Goal: Information Seeking & Learning: Learn about a topic

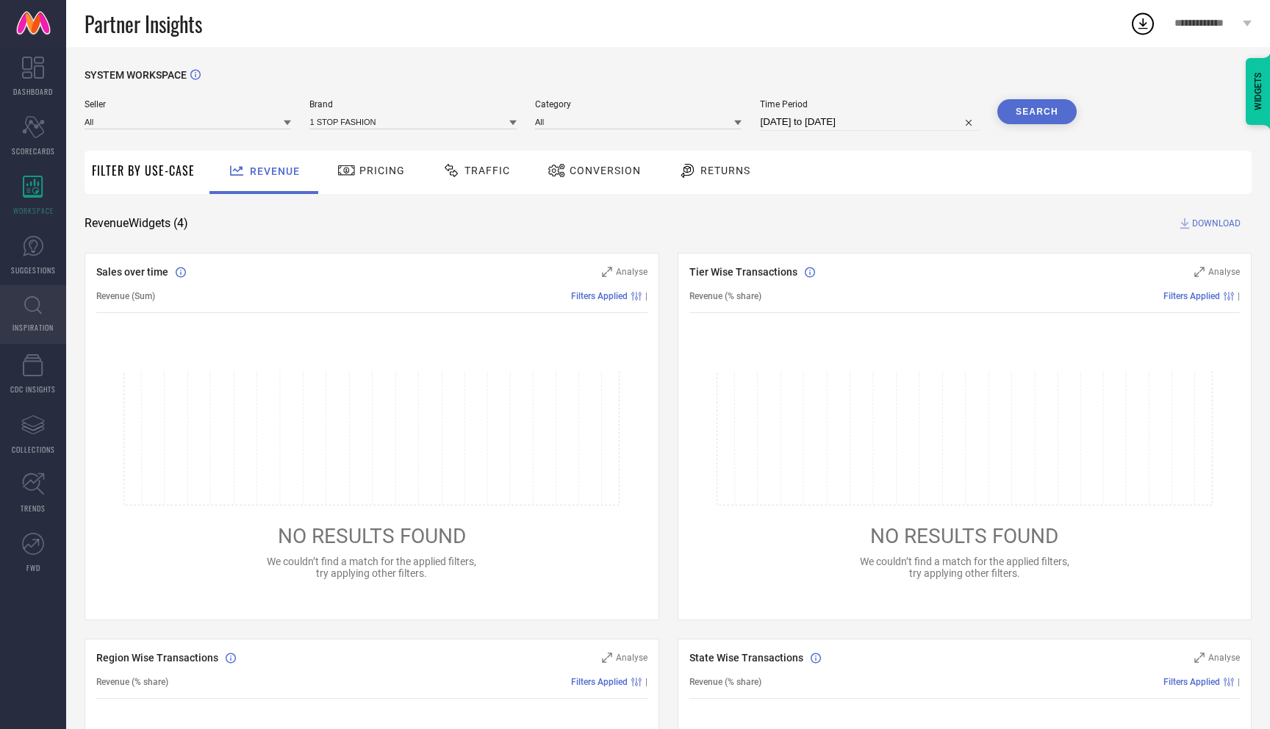
click at [30, 317] on link "INSPIRATION" at bounding box center [33, 314] width 66 height 59
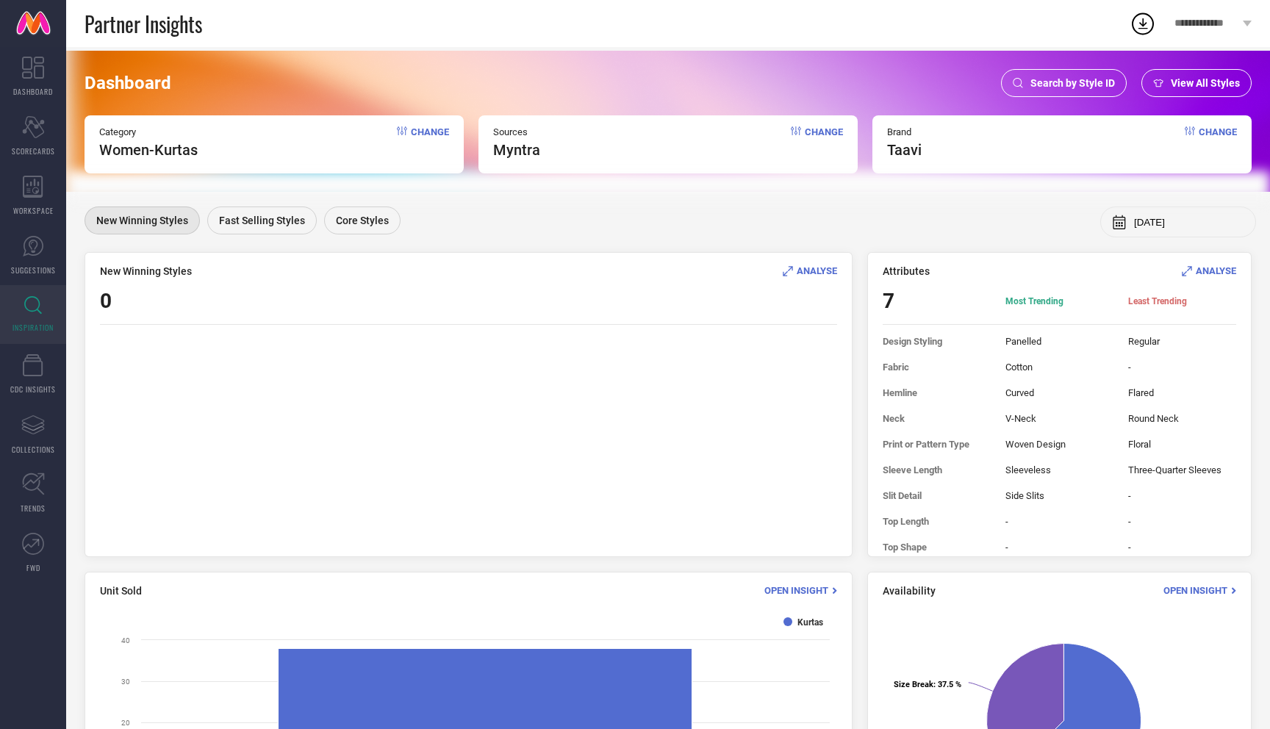
click at [822, 275] on span "ANALYSE" at bounding box center [817, 270] width 40 height 11
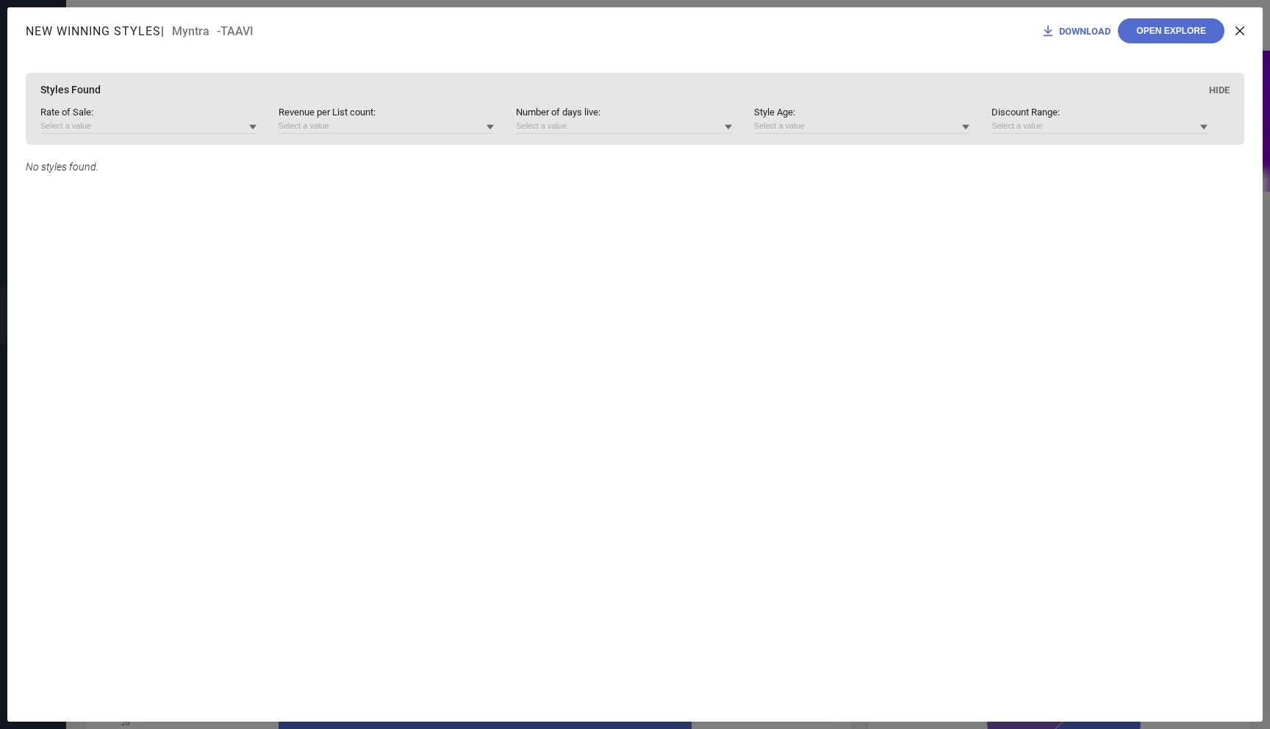
click at [1243, 34] on icon at bounding box center [1239, 30] width 9 height 9
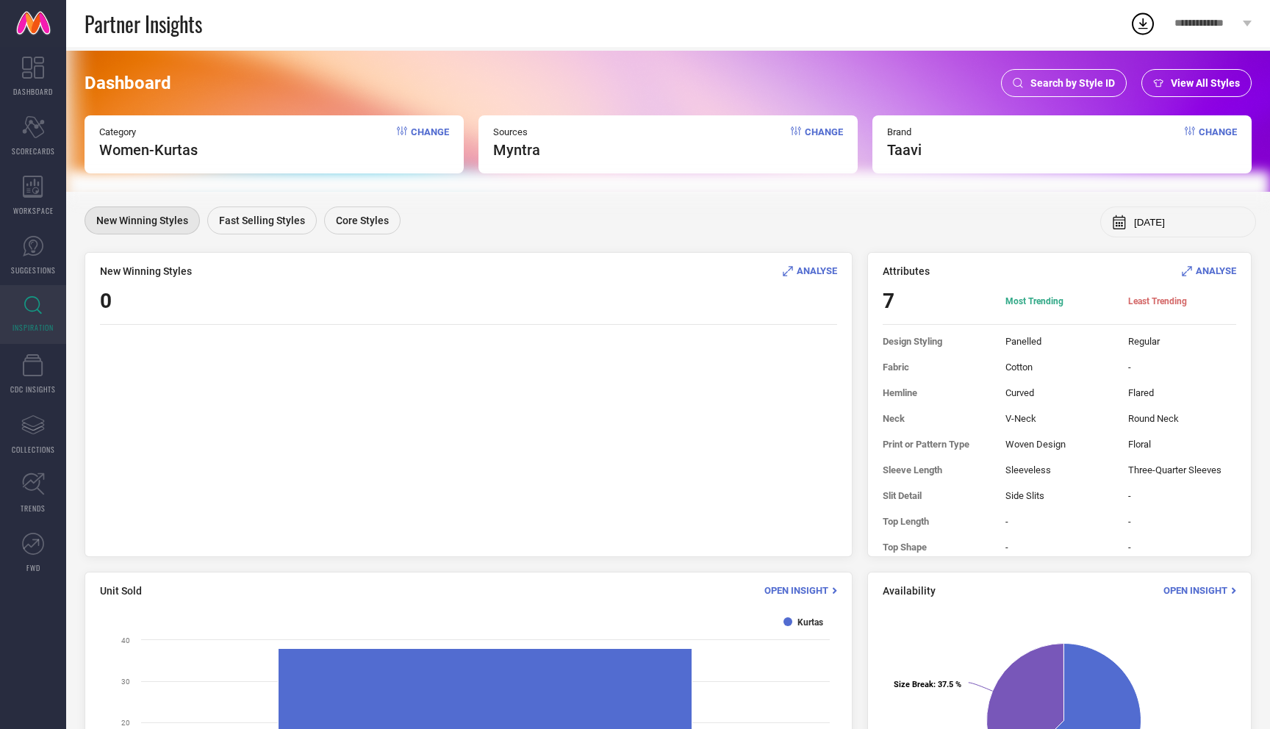
click at [1206, 84] on span "View All Styles" at bounding box center [1205, 83] width 69 height 12
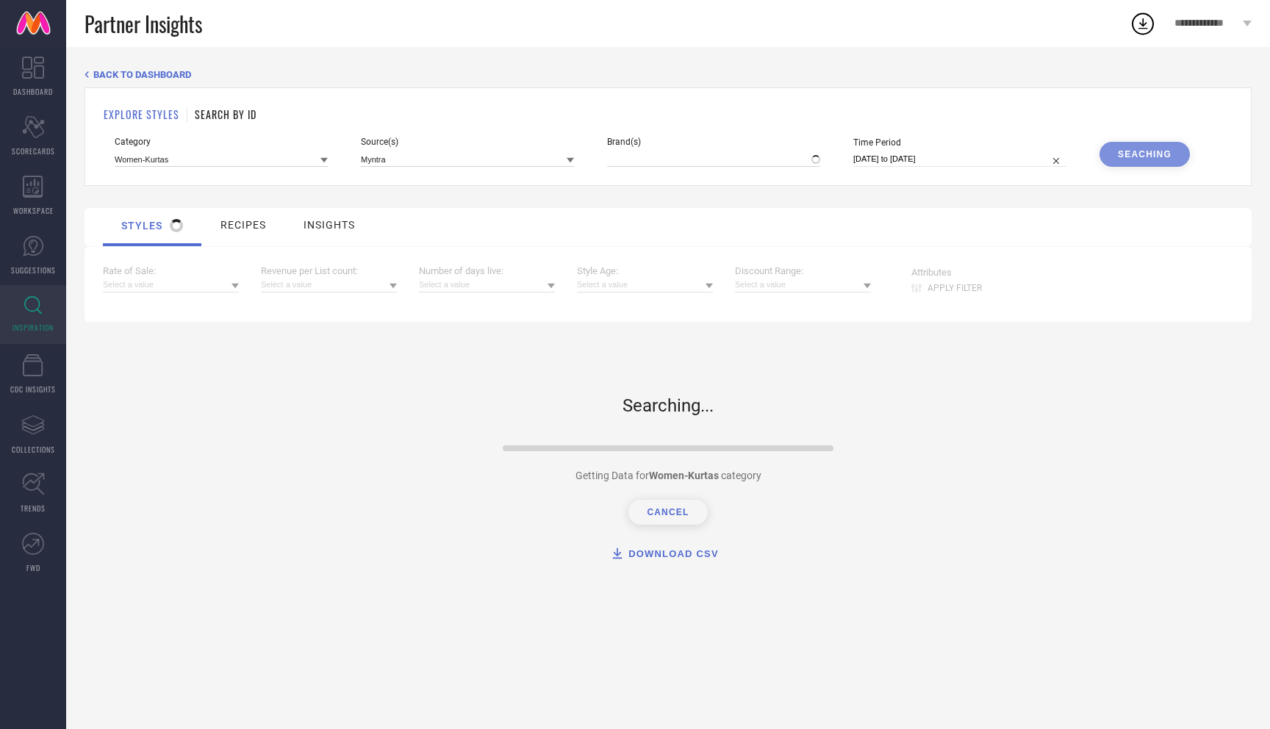
type input "TAAVI"
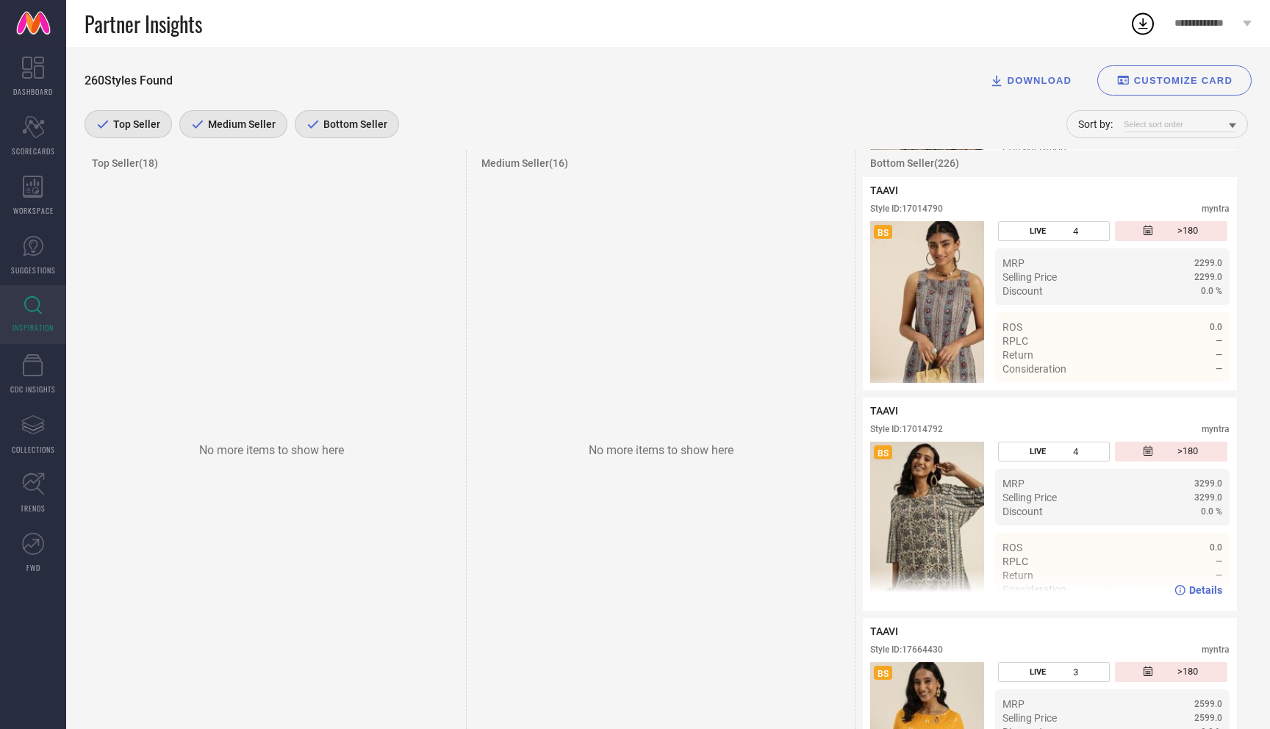
scroll to position [4486, 0]
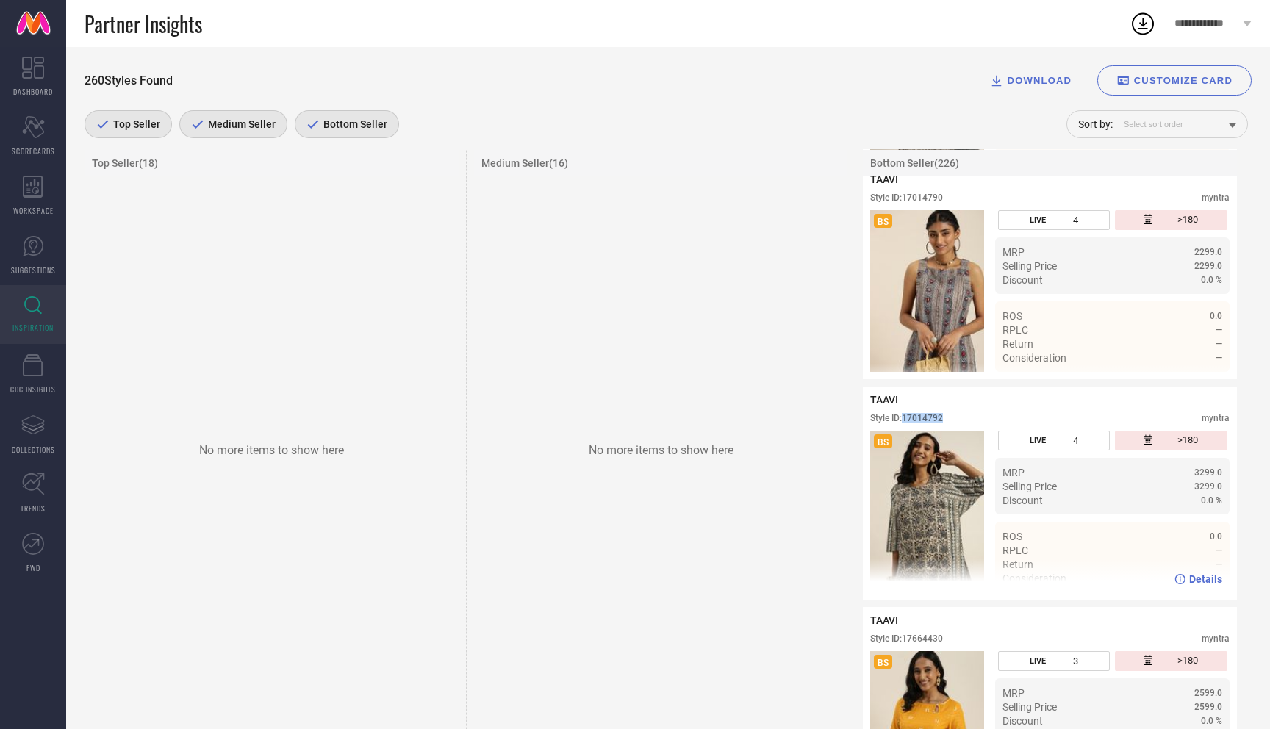
drag, startPoint x: 905, startPoint y: 429, endPoint x: 1033, endPoint y: 429, distance: 127.9
click at [1033, 429] on div "Style ID: 17014792 myntra" at bounding box center [1049, 422] width 359 height 18
copy div "17014792"
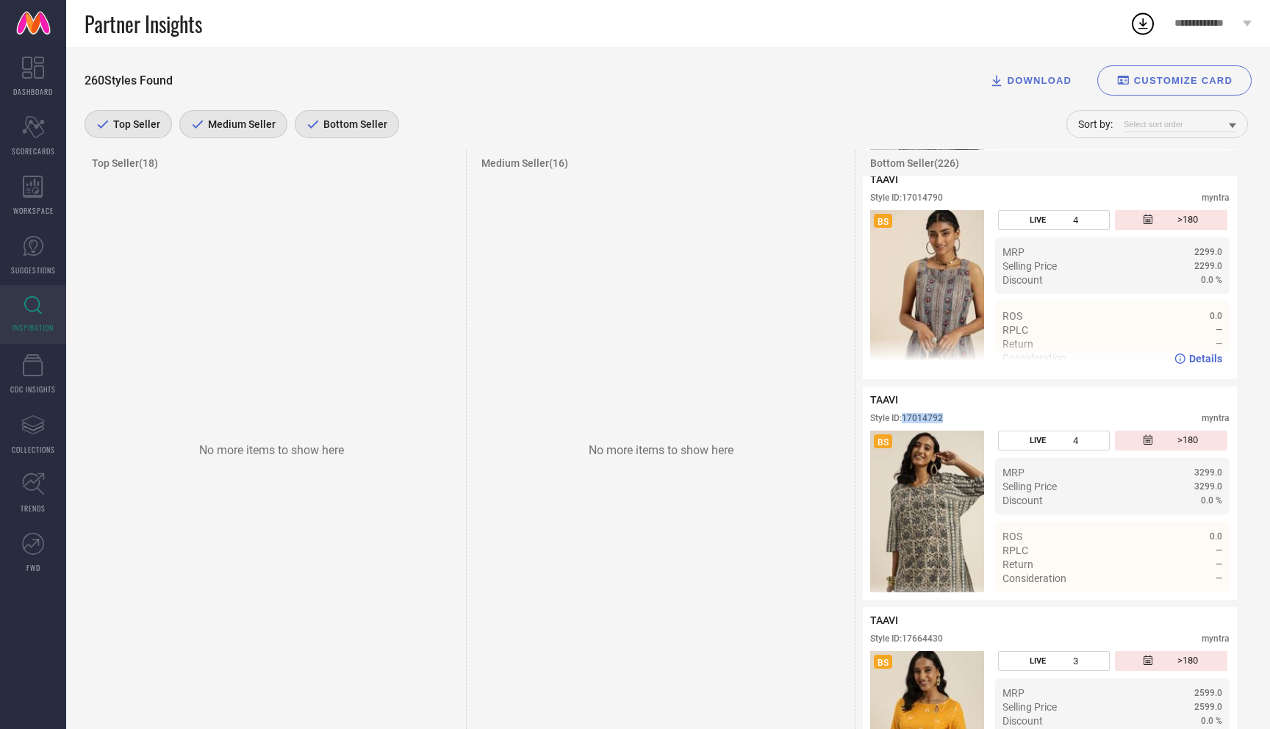
click at [940, 292] on img at bounding box center [927, 291] width 114 height 162
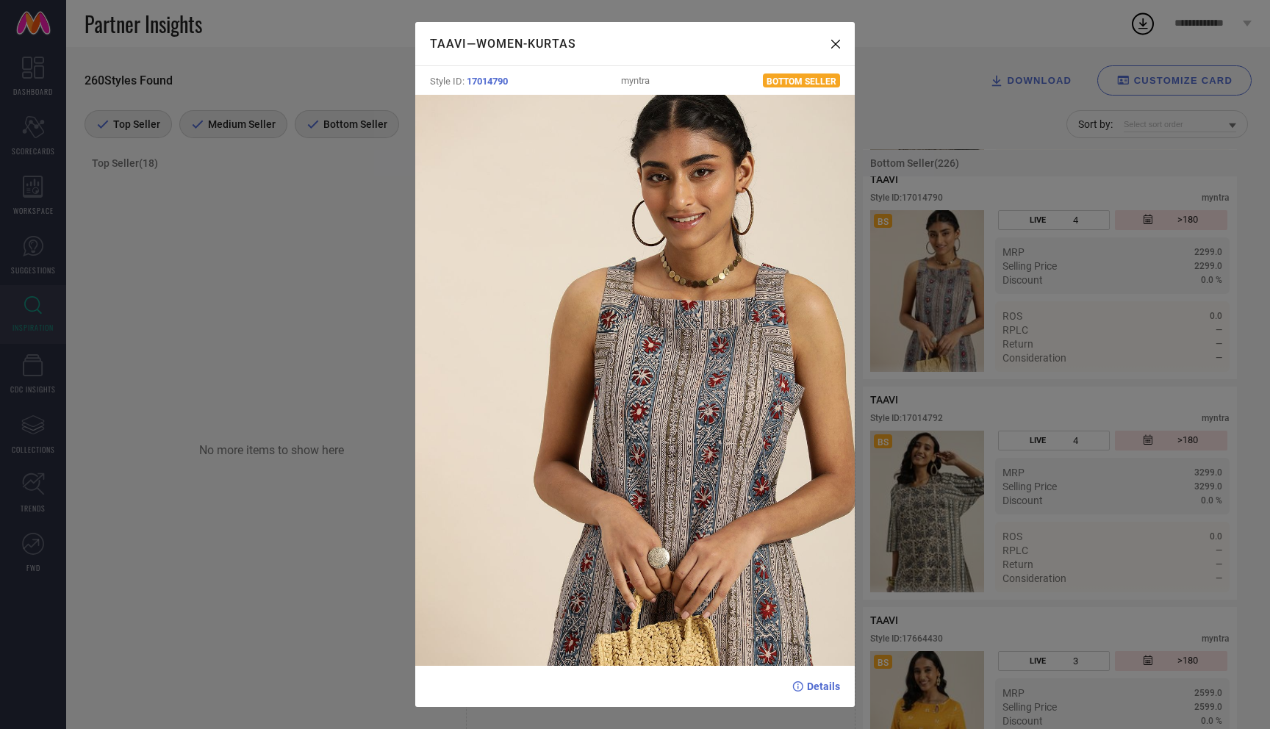
click at [957, 416] on div "TAAVI — Women-Kurtas Style ID: 17014790 myntra Bottom Seller Details" at bounding box center [635, 364] width 1270 height 729
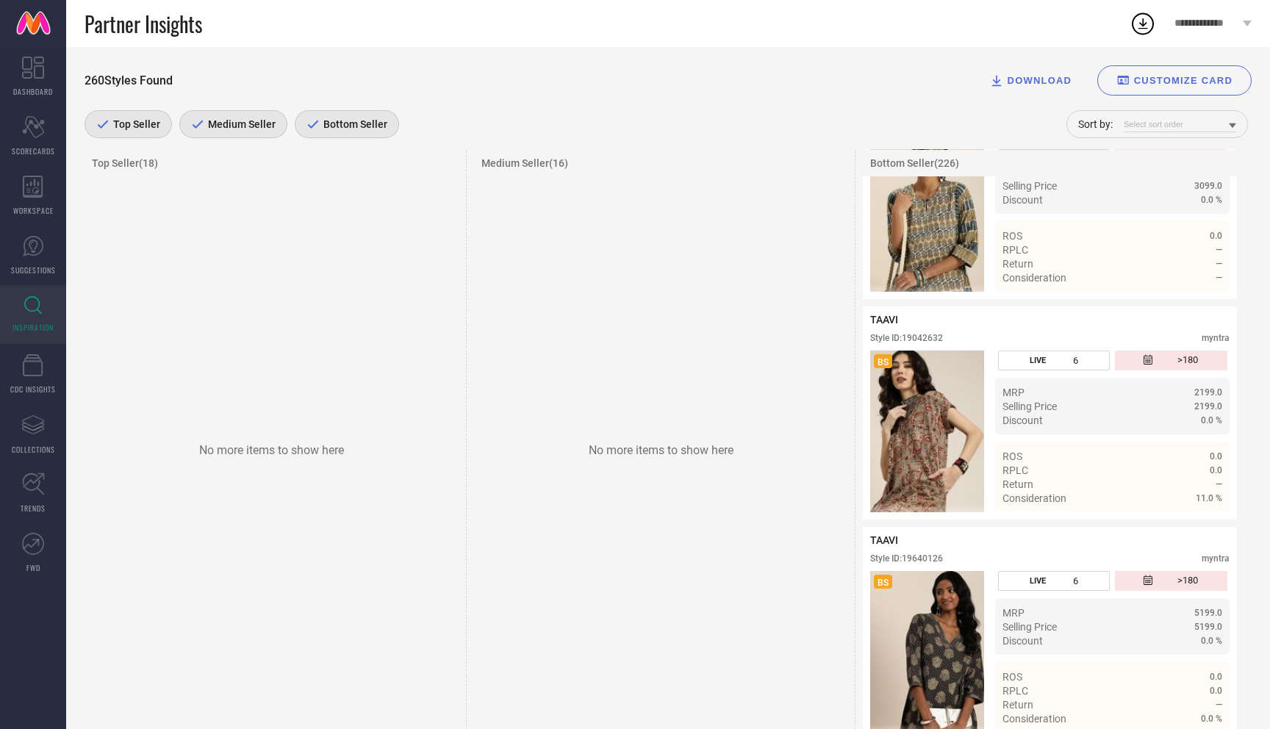
scroll to position [6786, 0]
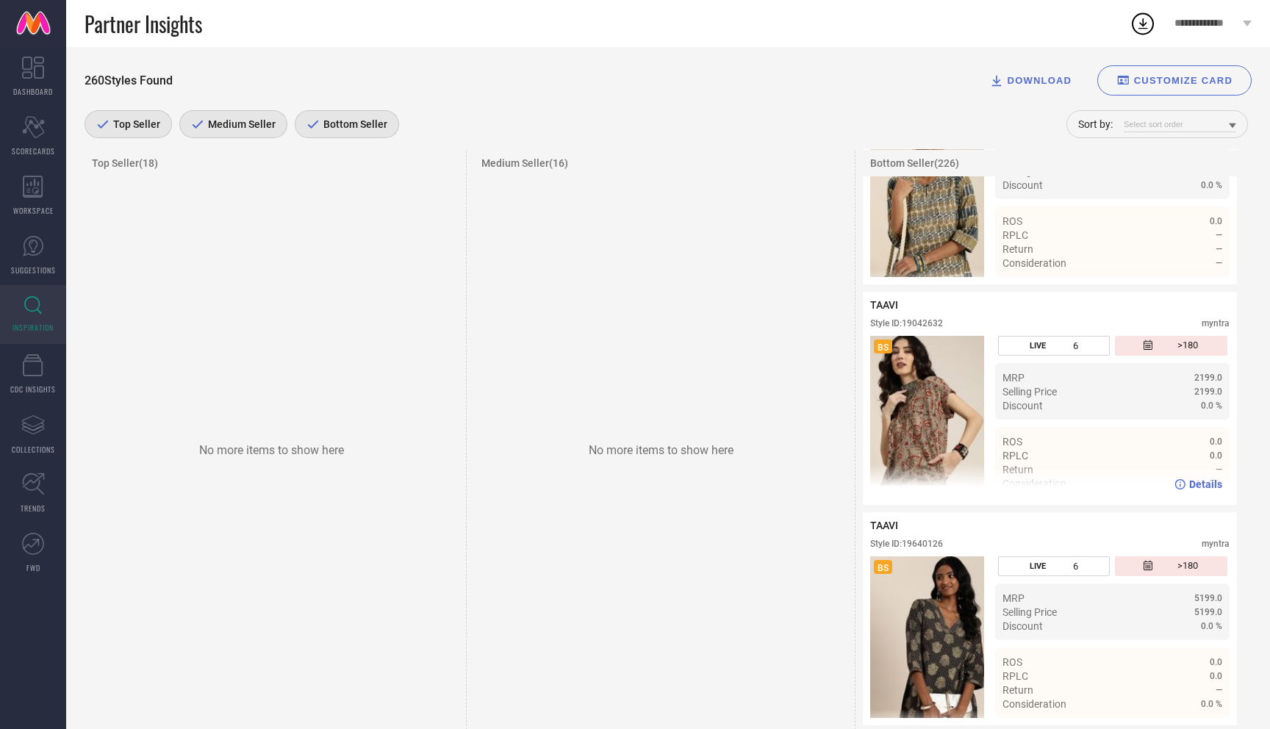
click at [937, 424] on img at bounding box center [927, 417] width 114 height 162
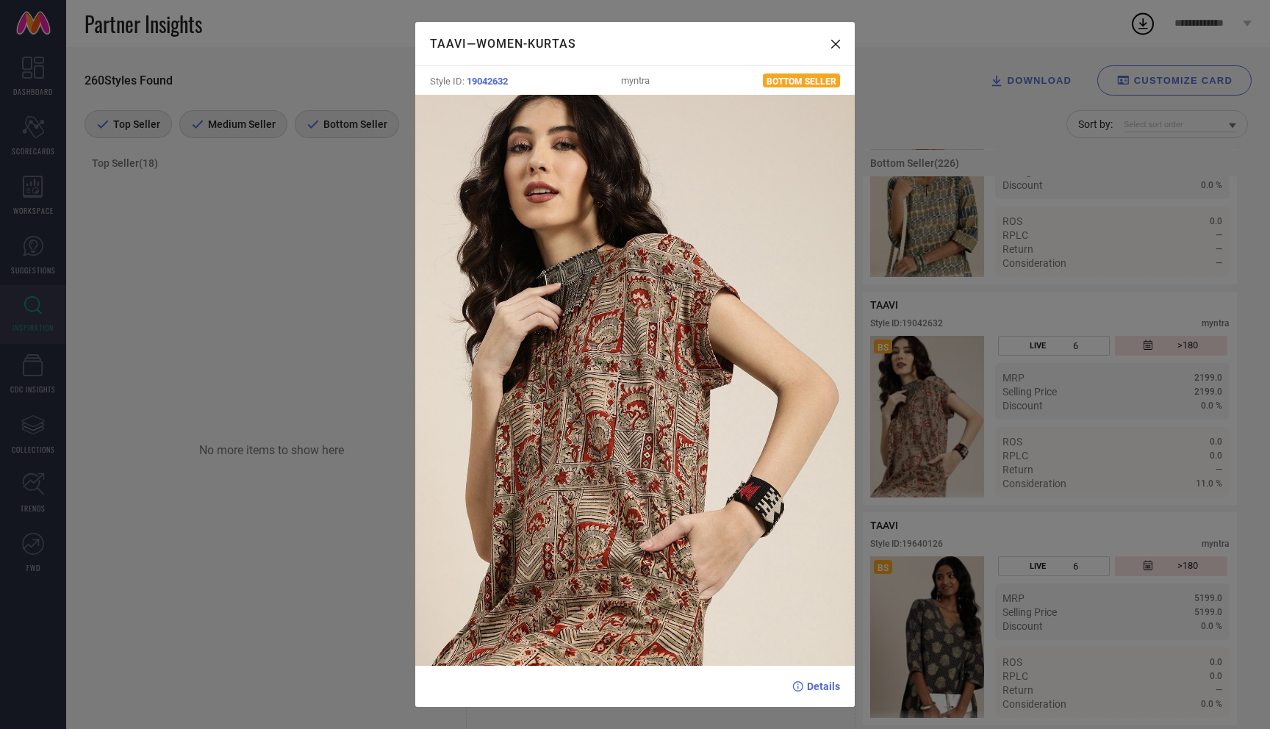
click at [937, 427] on div "TAAVI — Women-Kurtas Style ID: 19042632 myntra Bottom Seller Details" at bounding box center [635, 364] width 1270 height 729
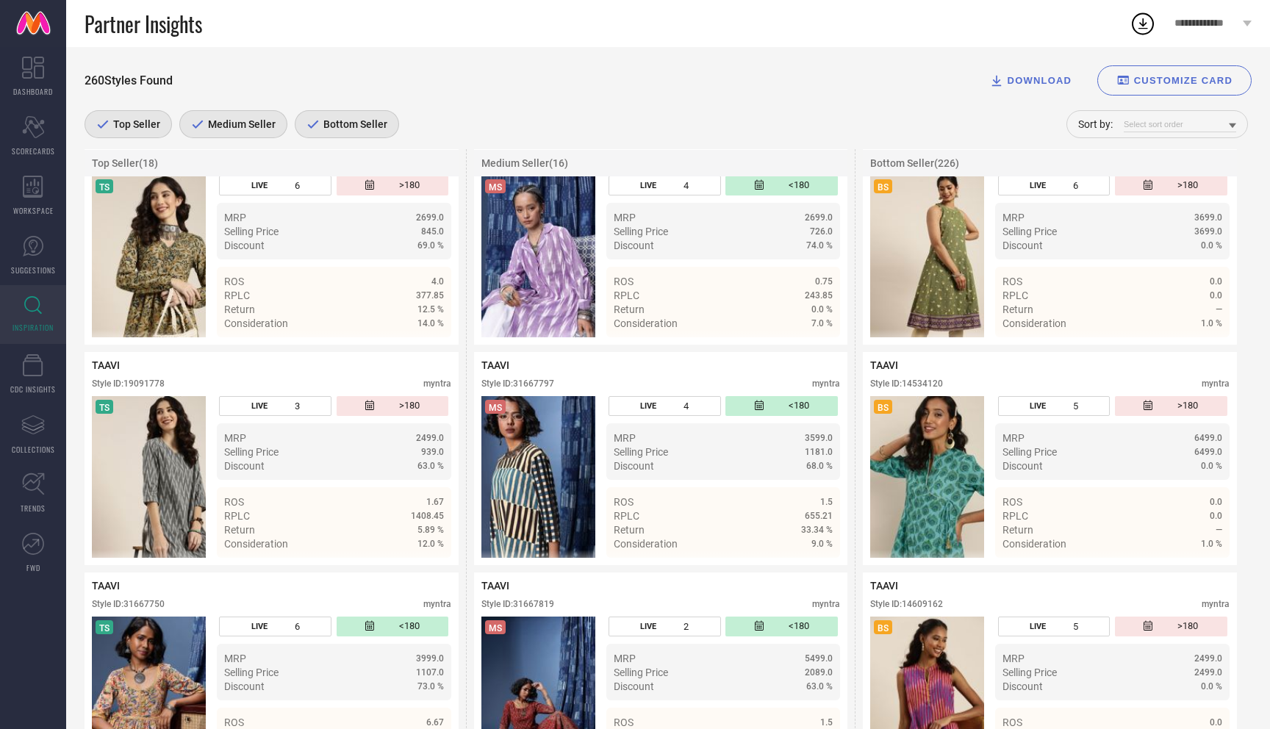
scroll to position [1493, 0]
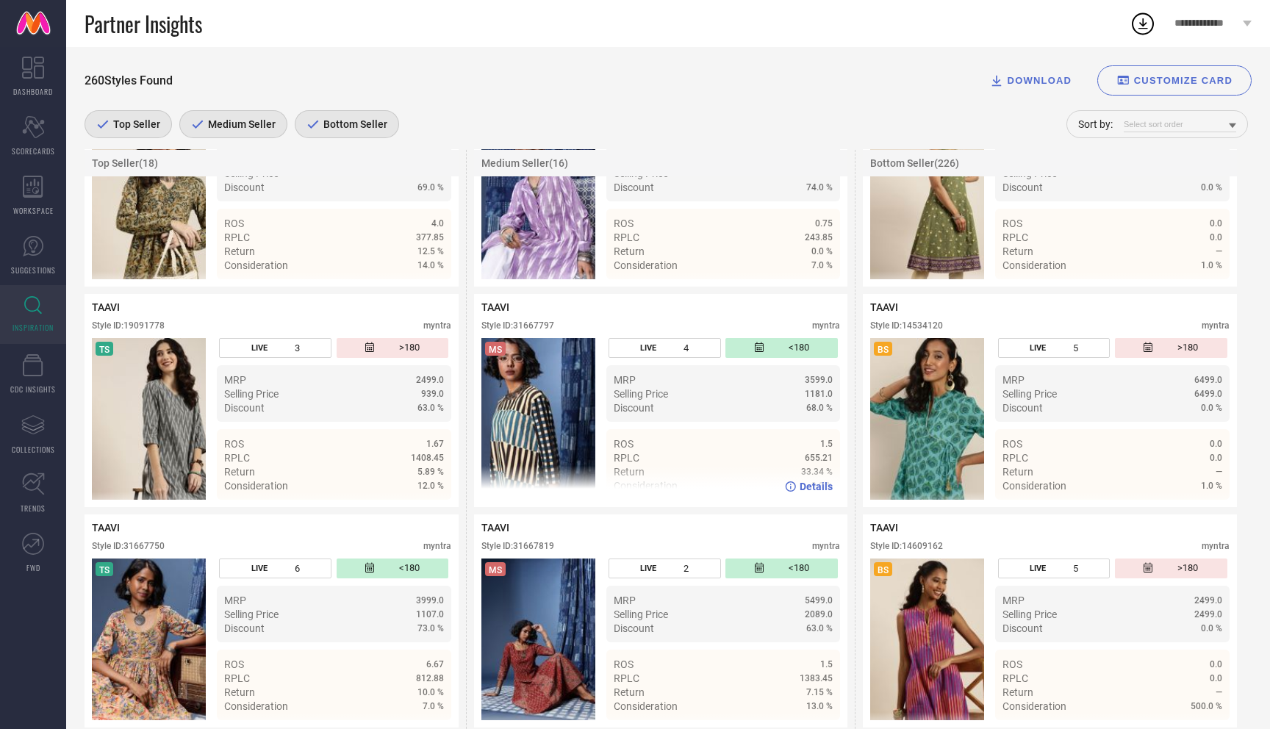
click at [524, 365] on img at bounding box center [538, 419] width 114 height 162
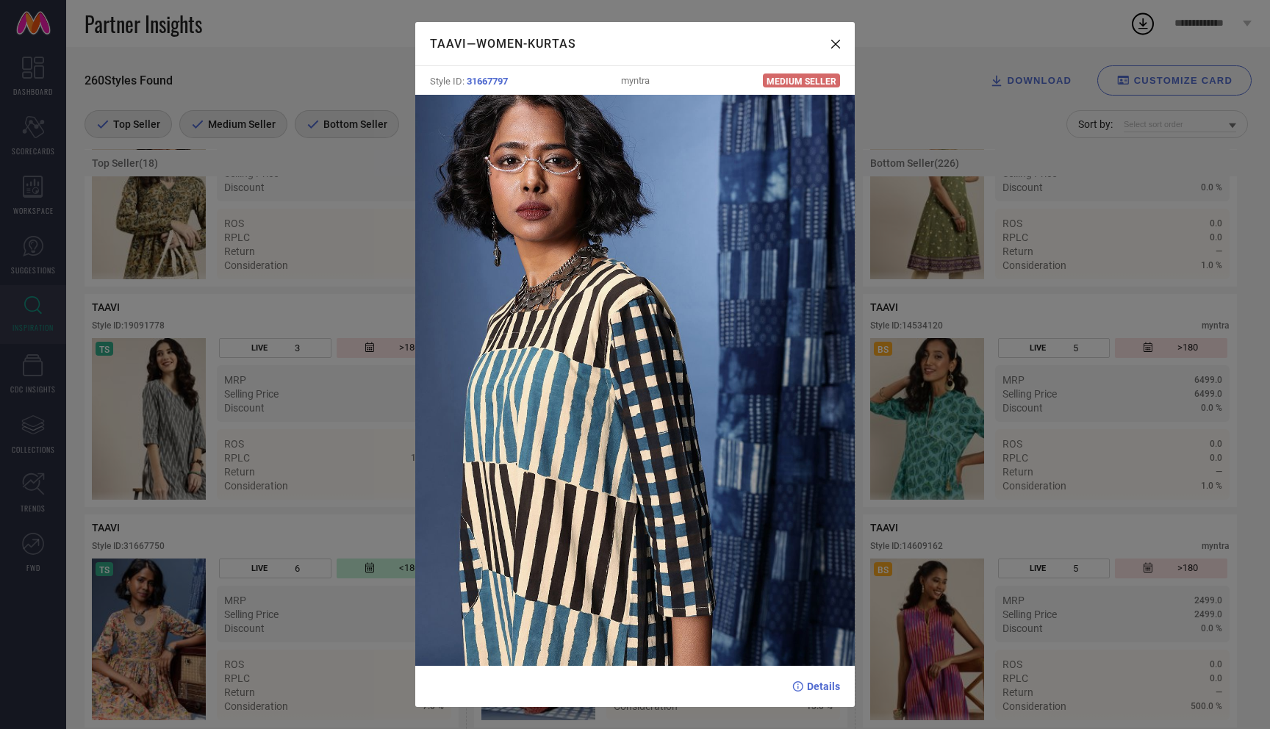
click at [949, 520] on div "TAAVI — Women-Kurtas Style ID: 31667797 myntra Medium Seller Details" at bounding box center [635, 364] width 1270 height 729
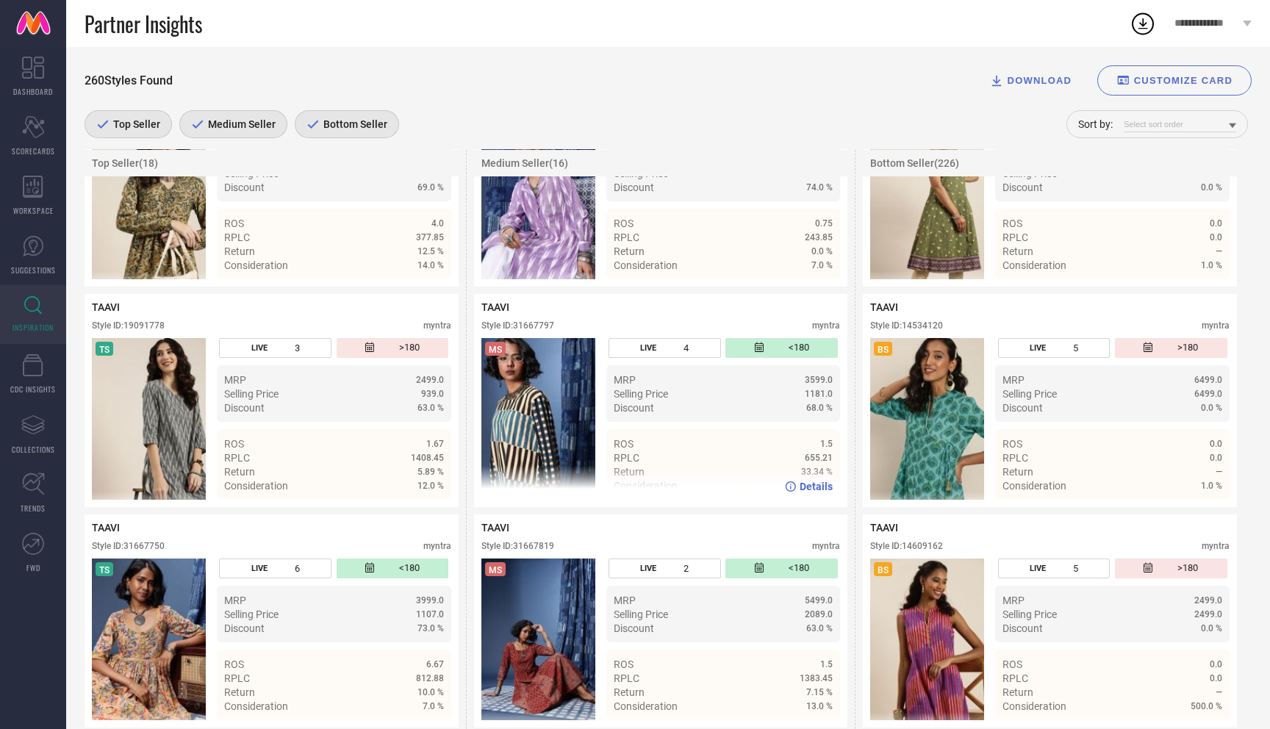
click at [814, 492] on span "Details" at bounding box center [816, 487] width 33 height 12
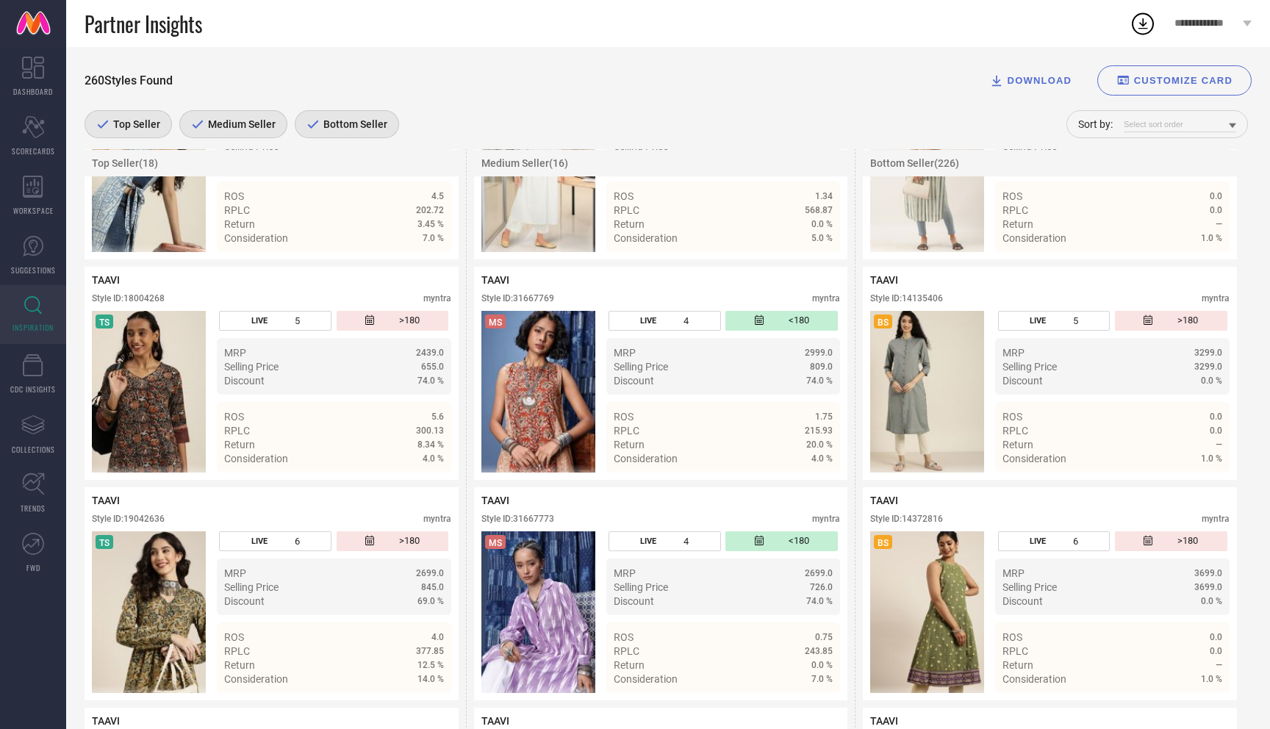
scroll to position [1339, 0]
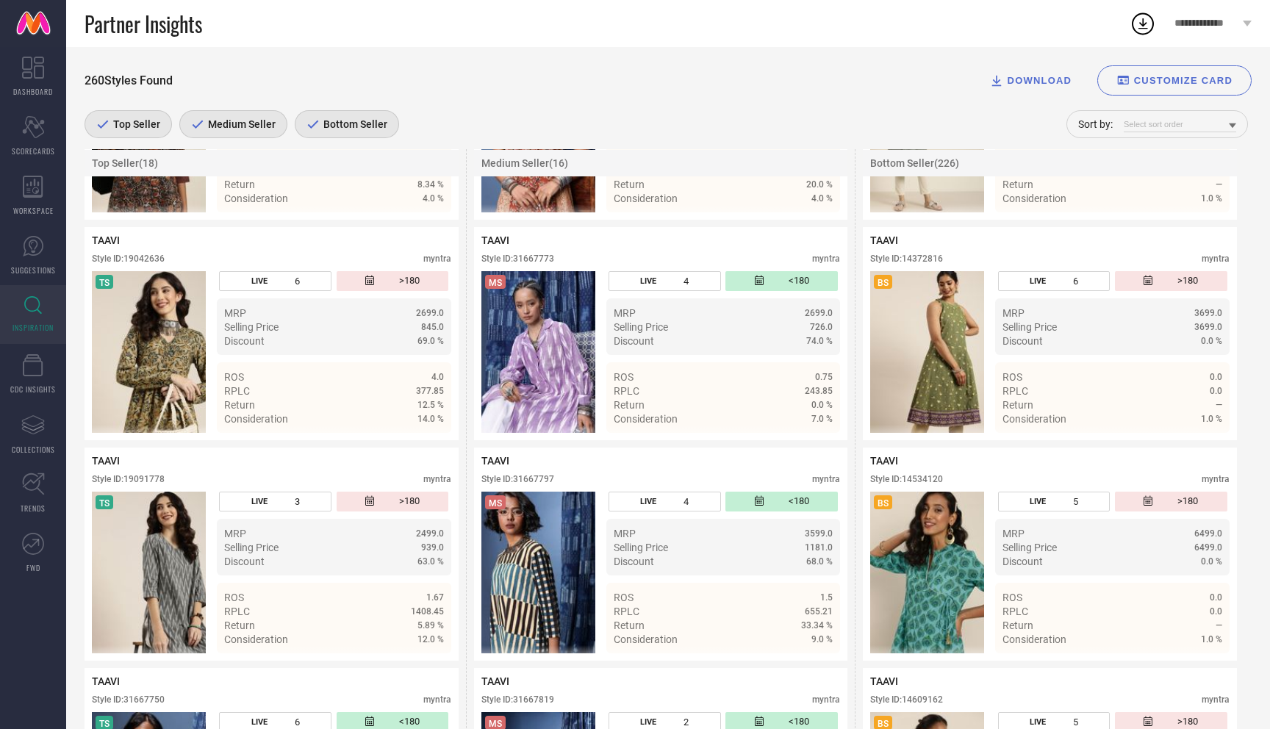
click at [43, 22] on link at bounding box center [33, 23] width 66 height 47
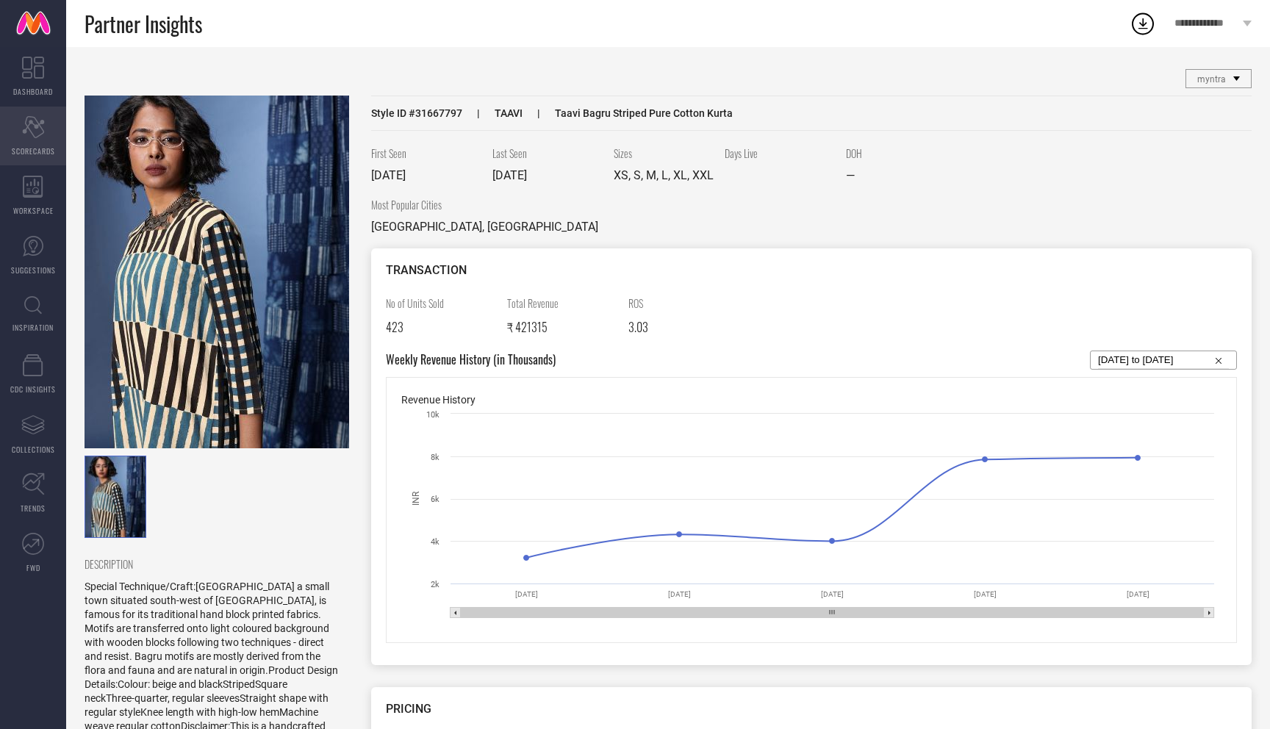
click at [24, 136] on icon "Scorecard" at bounding box center [33, 127] width 23 height 22
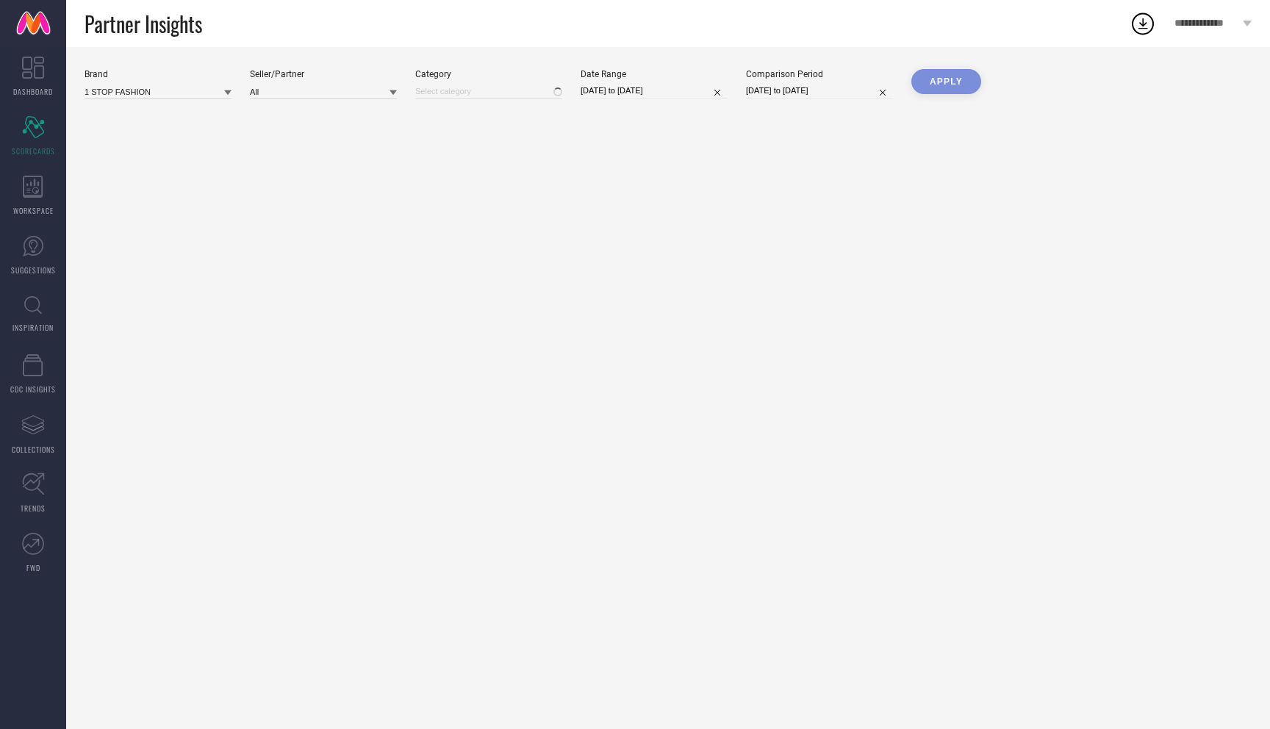
type input "All"
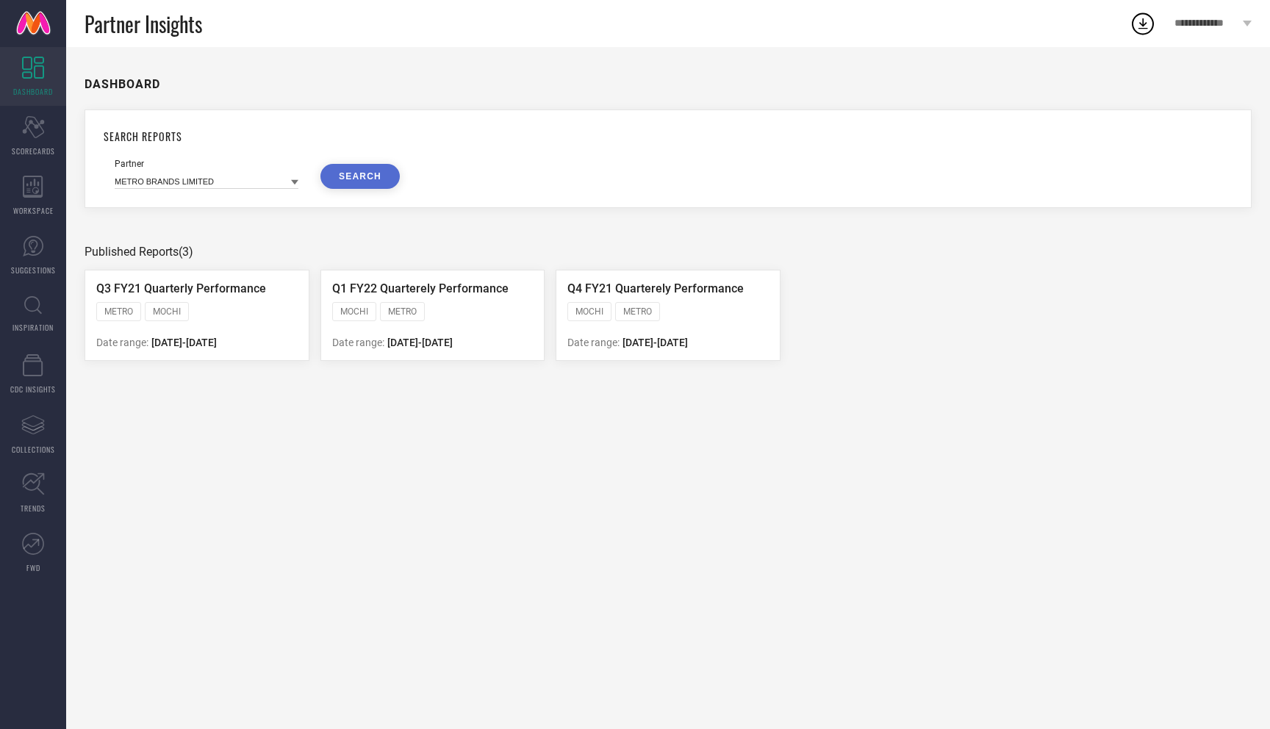
click at [301, 173] on div "Partner METRO BRANDS LIMITED SEARCH" at bounding box center [668, 174] width 1107 height 30
click at [296, 179] on div at bounding box center [294, 182] width 7 height 14
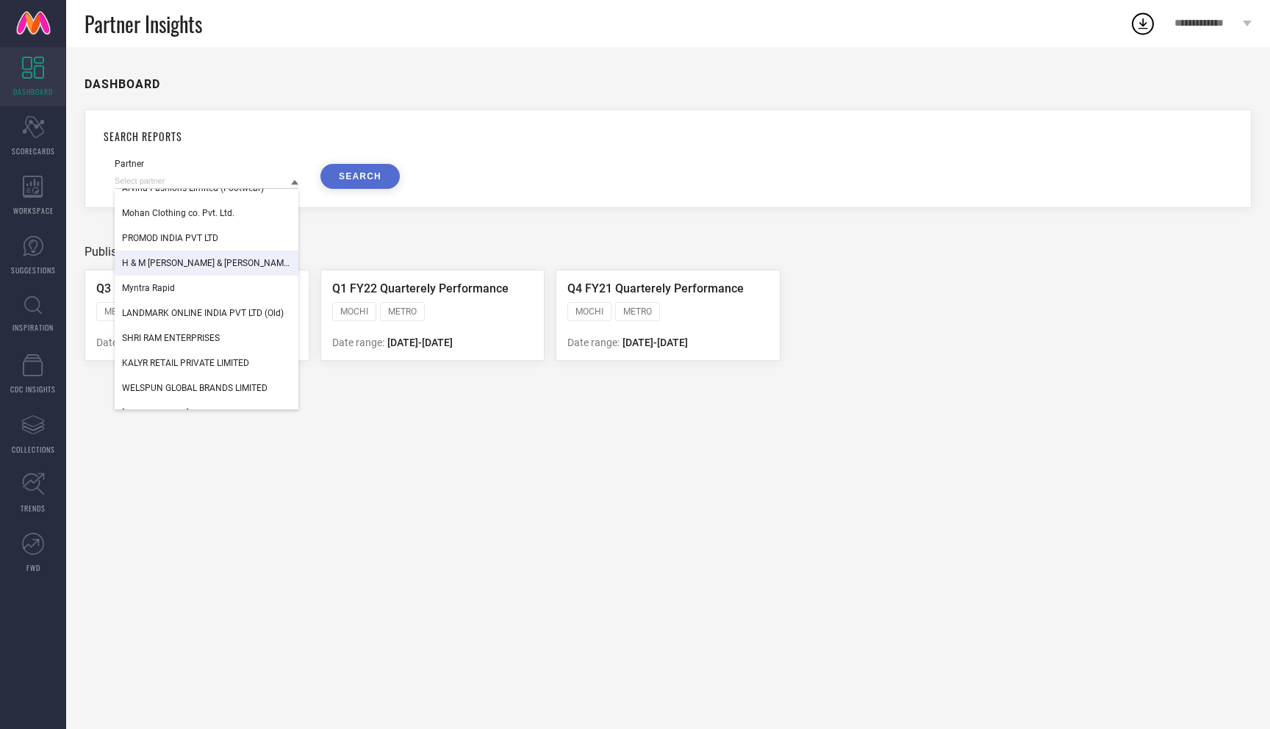
scroll to position [366, 0]
click at [198, 283] on div "Myntra Rapid" at bounding box center [207, 285] width 184 height 25
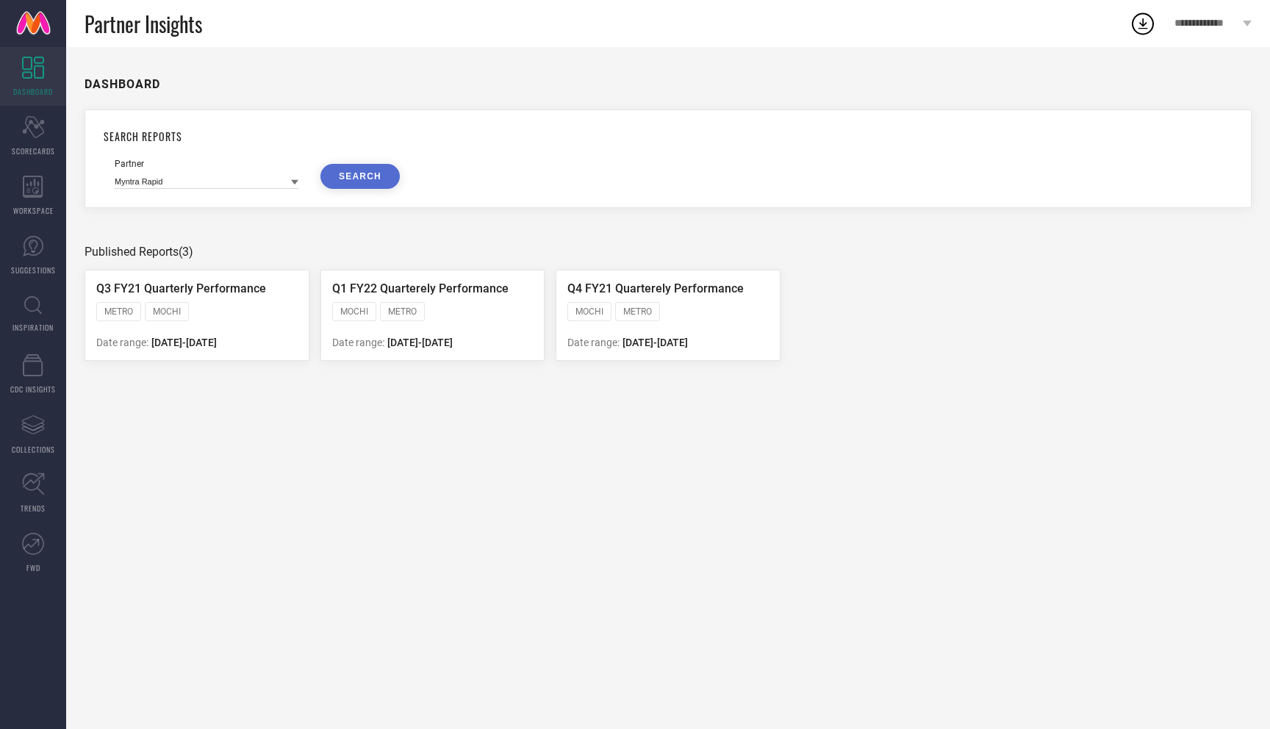
click at [356, 179] on button "SEARCH" at bounding box center [359, 176] width 79 height 25
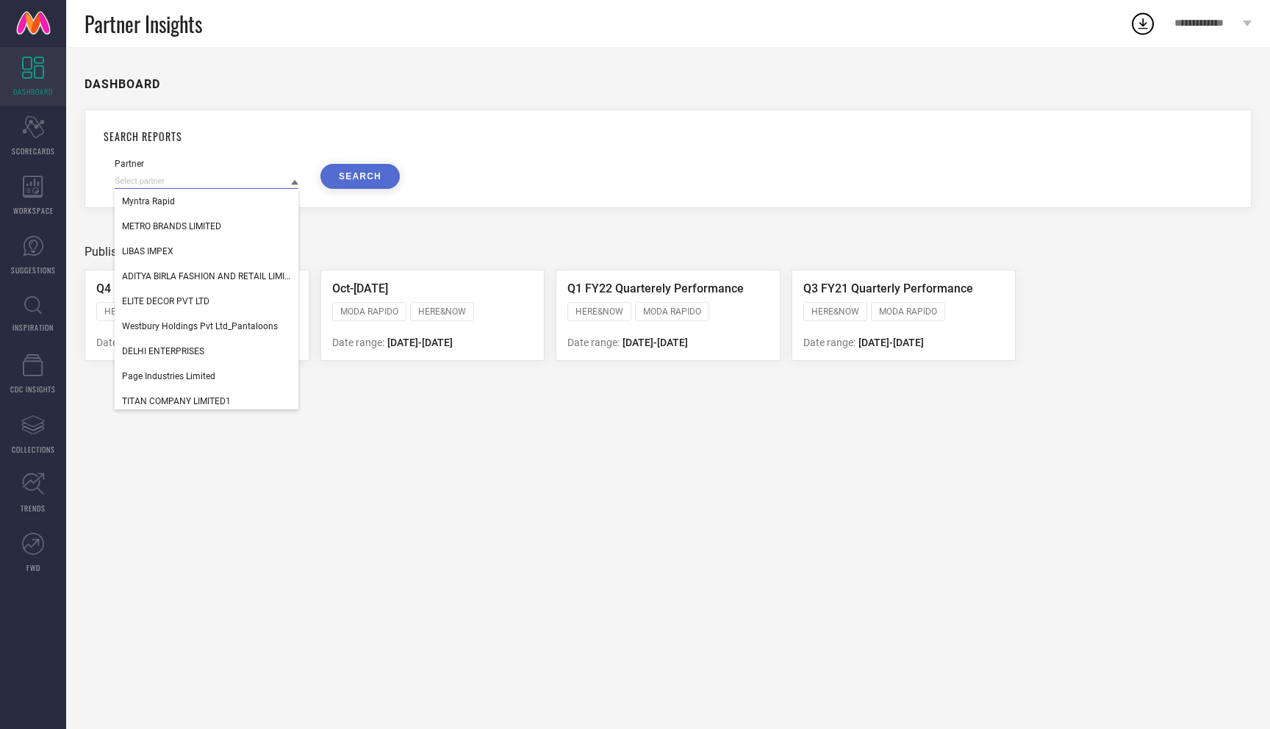
click at [254, 180] on input at bounding box center [207, 180] width 184 height 15
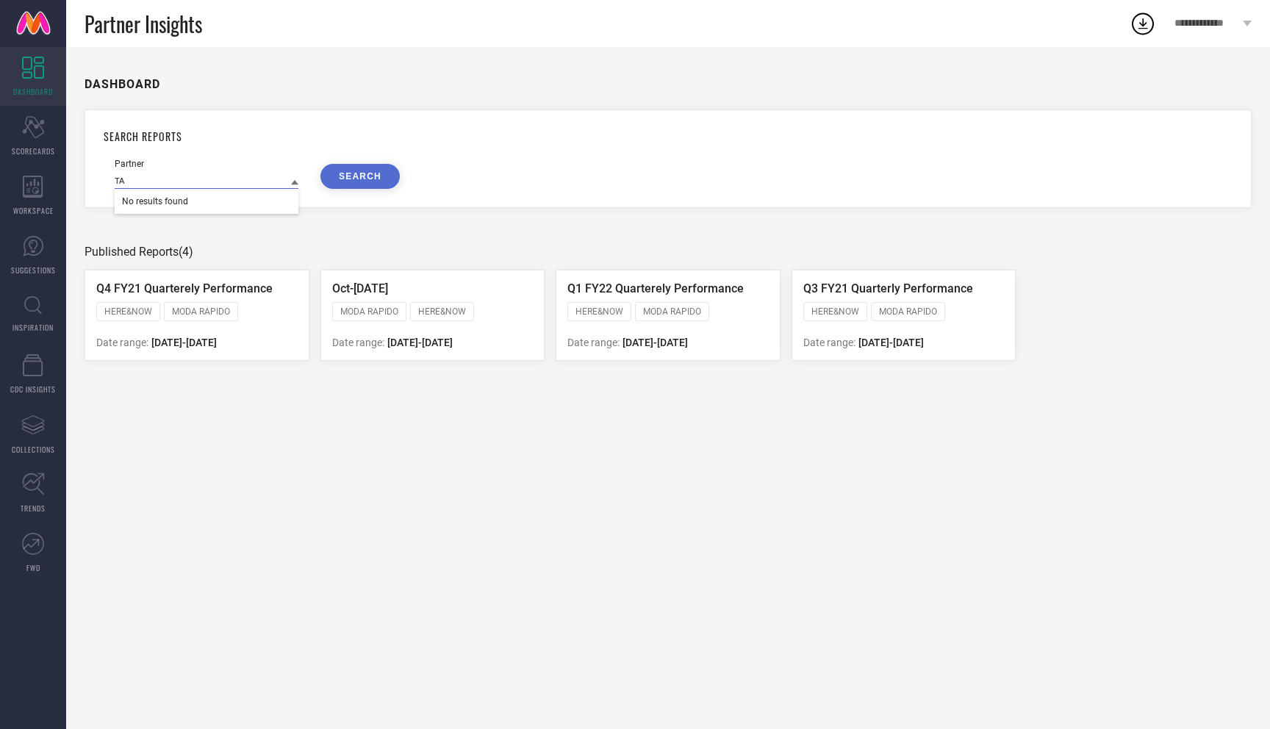
type input "T"
type input "M"
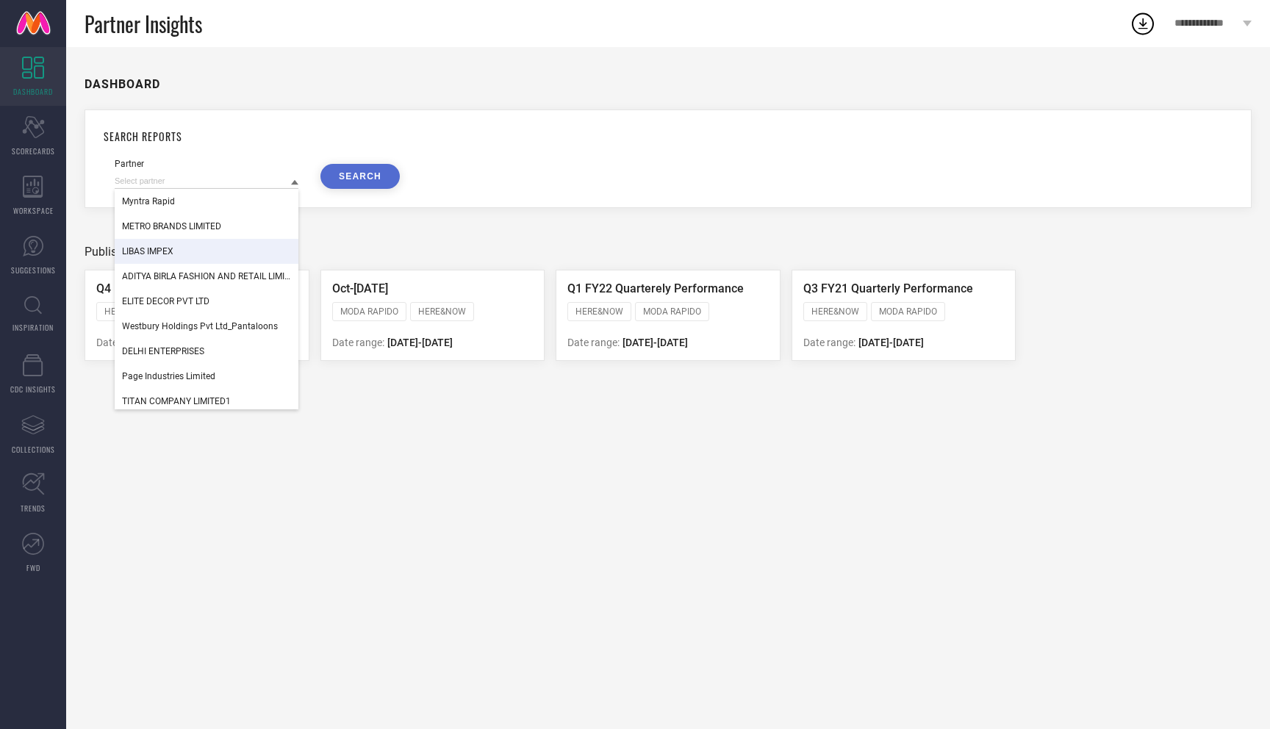
click at [210, 246] on div "LIBAS IMPEX" at bounding box center [207, 251] width 184 height 25
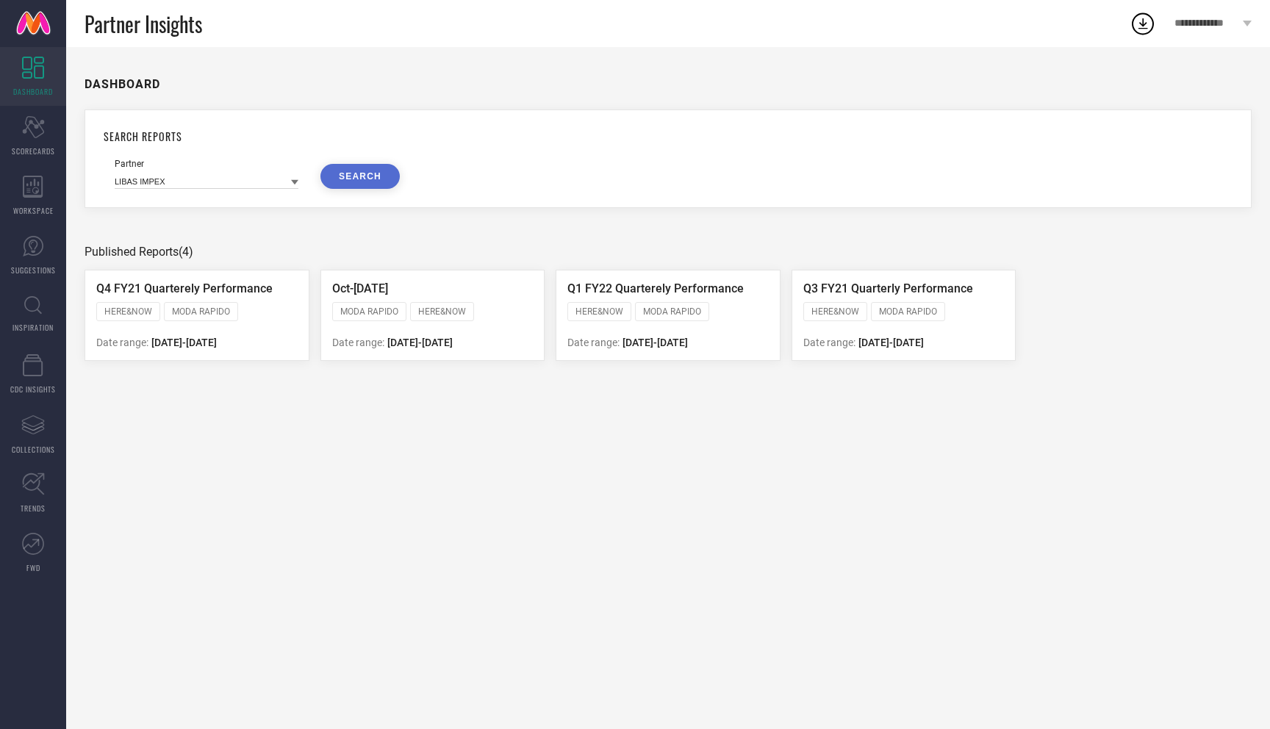
click at [374, 177] on button "SEARCH" at bounding box center [359, 176] width 79 height 25
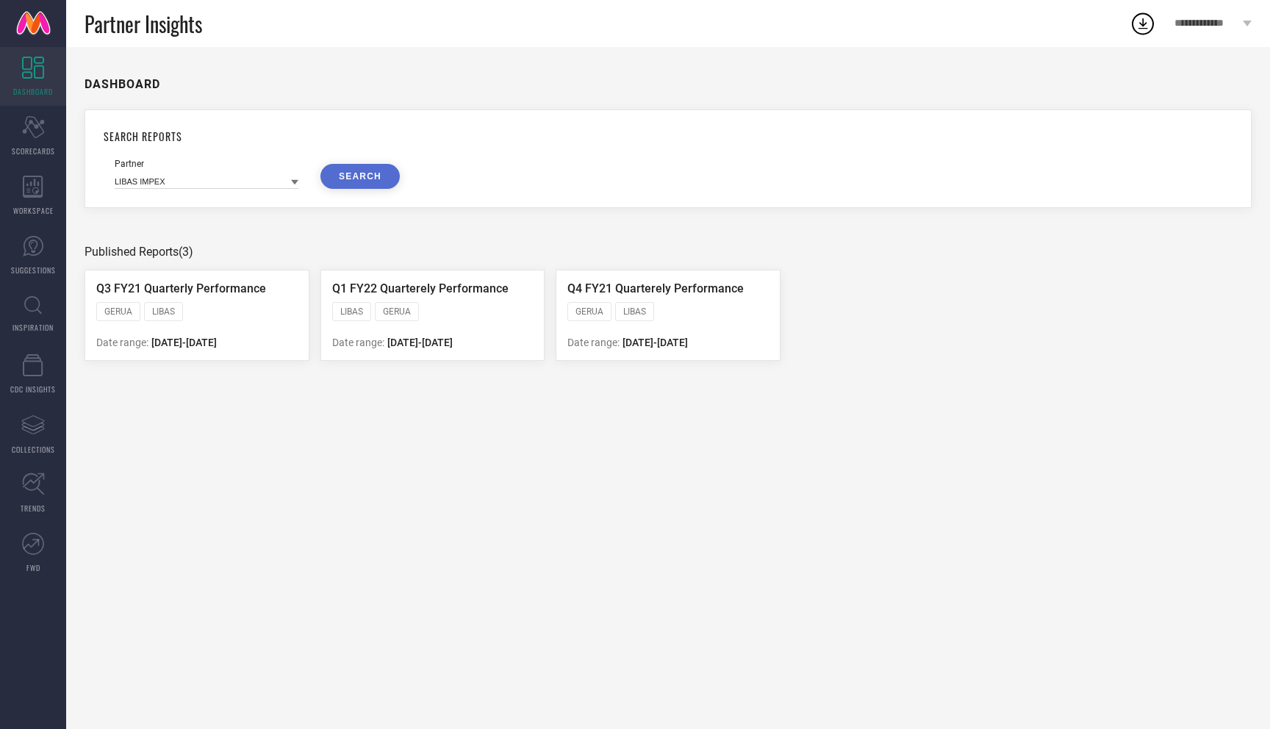
click at [353, 314] on span "LIBAS" at bounding box center [351, 311] width 23 height 10
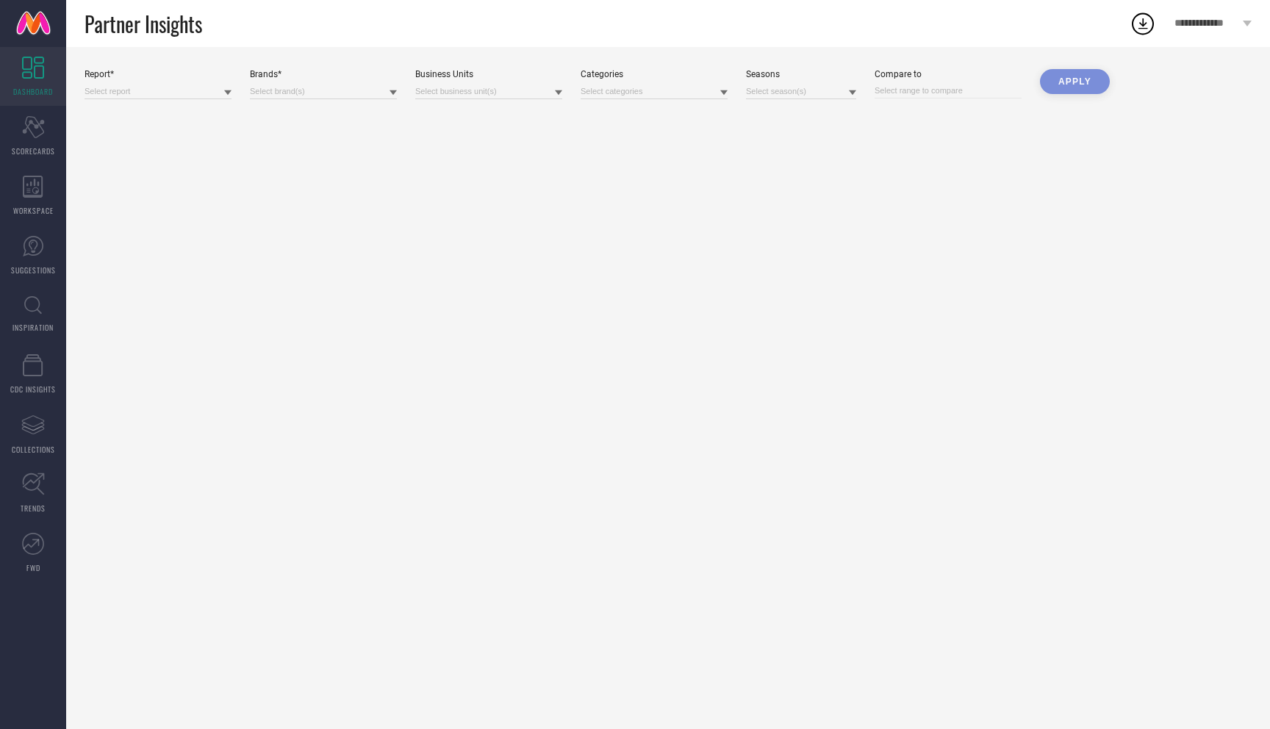
click at [722, 146] on div "Report* Brands* Business Units Categories Seasons Compare to Apply" at bounding box center [668, 388] width 1204 height 682
click at [722, 148] on div "Report* Brands* Business Units Categories Seasons Compare to Apply" at bounding box center [668, 388] width 1204 height 682
click at [43, 26] on link at bounding box center [33, 23] width 66 height 47
